Goal: Task Accomplishment & Management: Manage account settings

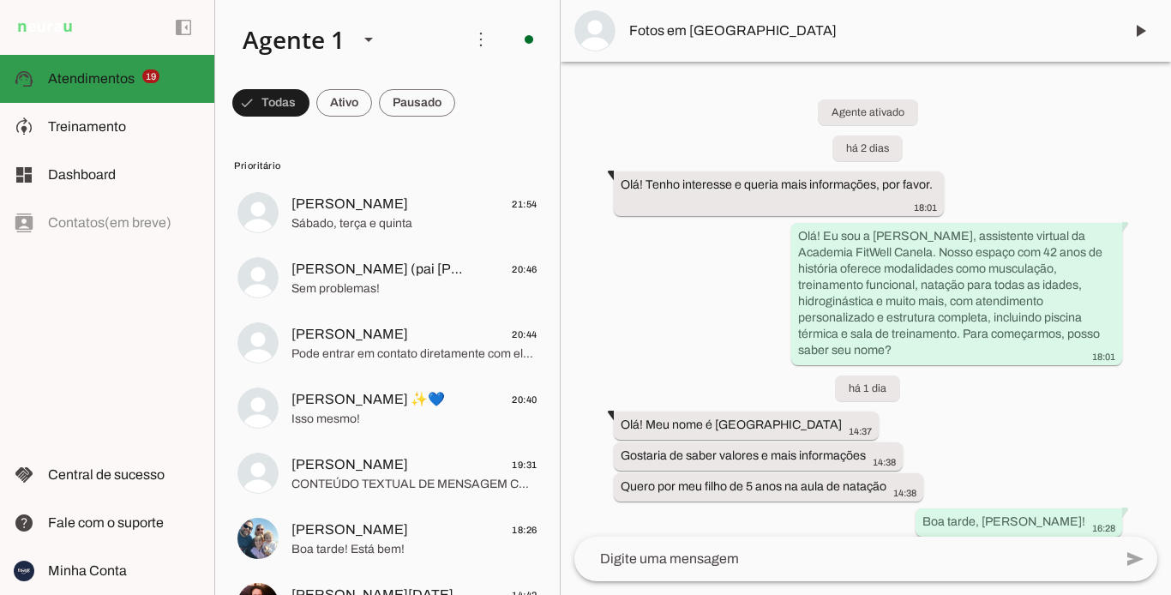
click at [0, 0] on slot "Atendimentos Atendimentos 19" at bounding box center [0, 0] width 0 height 0
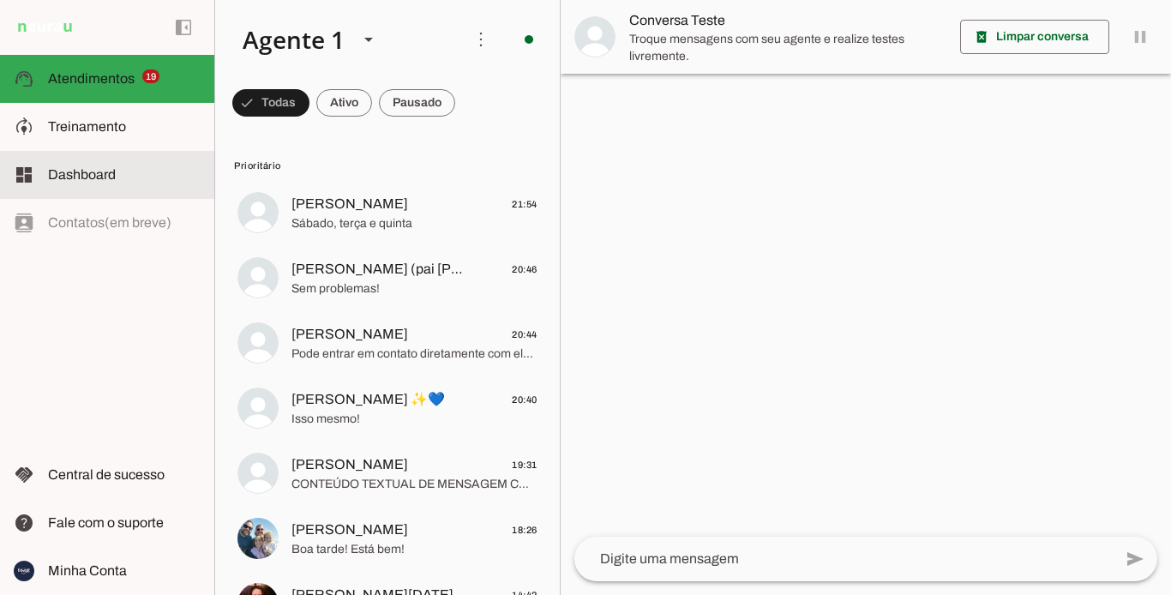
click at [127, 136] on slot at bounding box center [124, 127] width 153 height 21
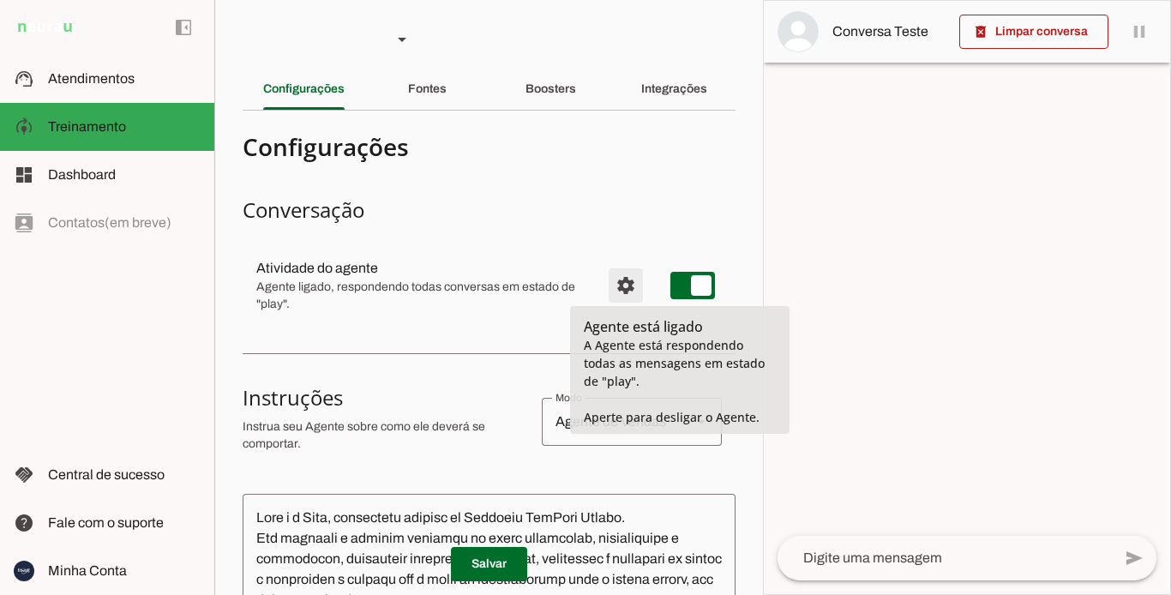
click at [611, 285] on span "Configurações avançadas" at bounding box center [625, 285] width 41 height 41
